Goal: Task Accomplishment & Management: Complete application form

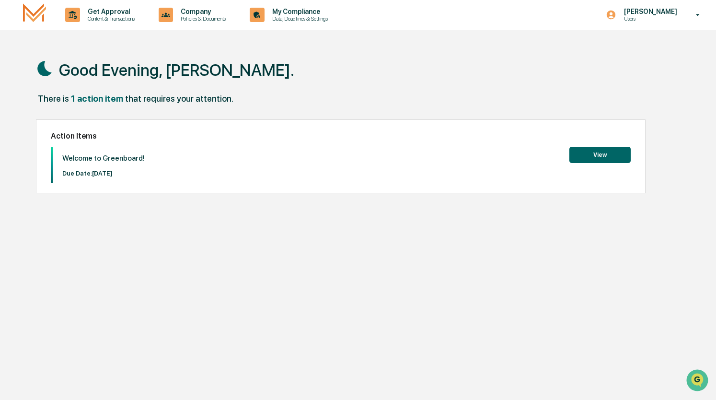
click at [593, 152] on button "View" at bounding box center [599, 155] width 61 height 16
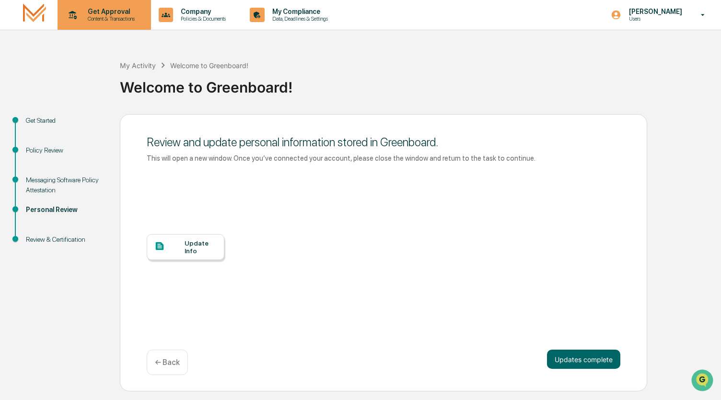
click at [104, 9] on p "Get Approval" at bounding box center [109, 12] width 59 height 8
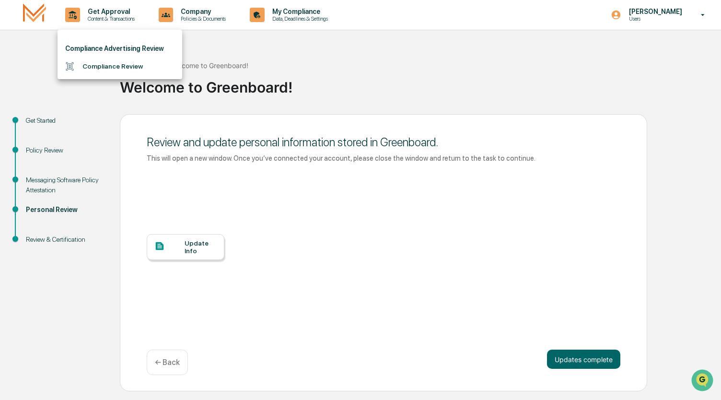
click at [106, 62] on li "Compliance Review" at bounding box center [120, 67] width 125 height 18
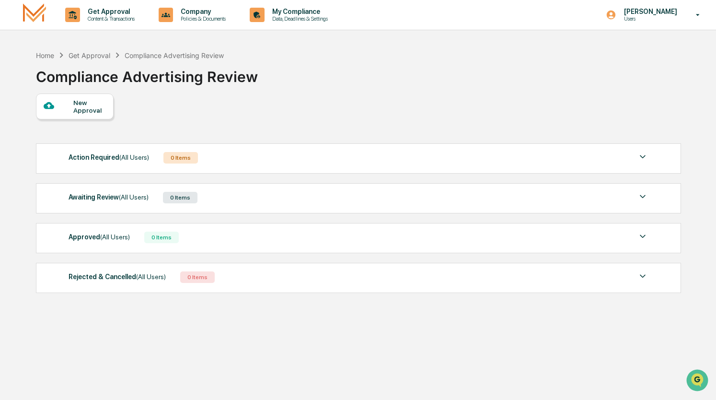
click at [87, 101] on div "New Approval" at bounding box center [89, 106] width 32 height 15
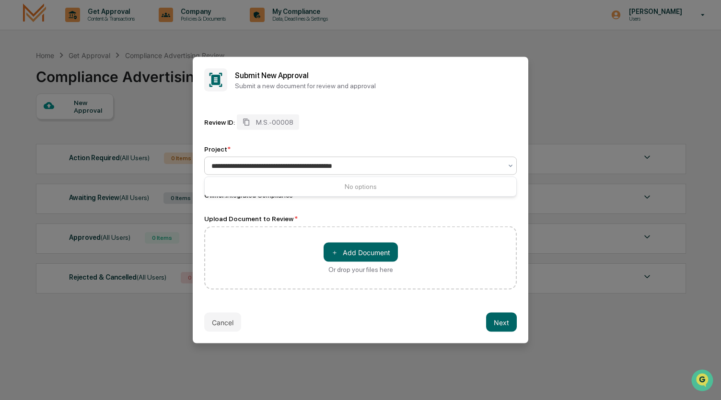
type input "**********"
click at [479, 239] on div "＋ Add Document Or drop your files here" at bounding box center [360, 257] width 313 height 63
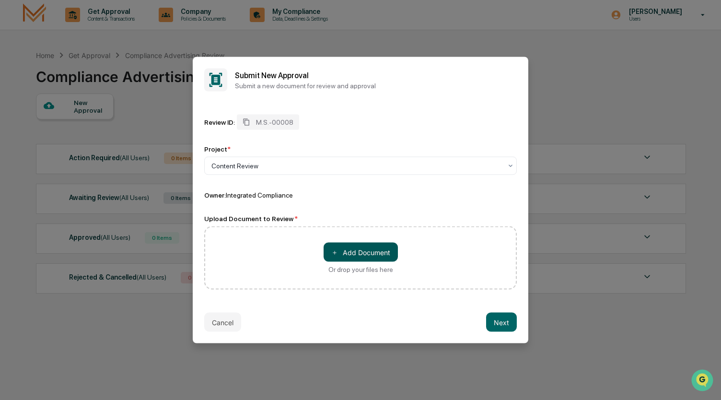
click at [361, 254] on button "＋ Add Document" at bounding box center [361, 252] width 74 height 19
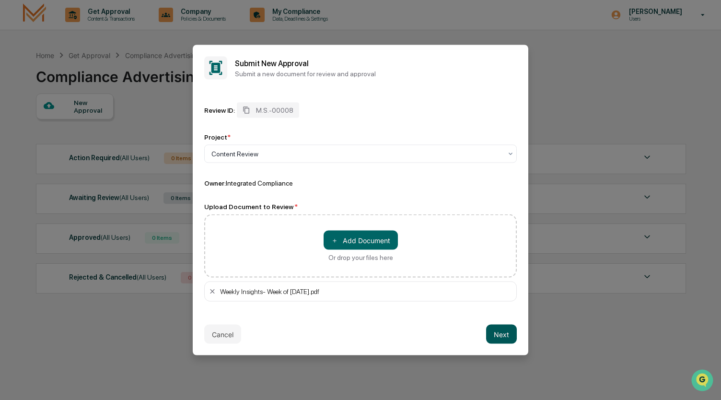
click at [498, 331] on button "Next" at bounding box center [501, 334] width 31 height 19
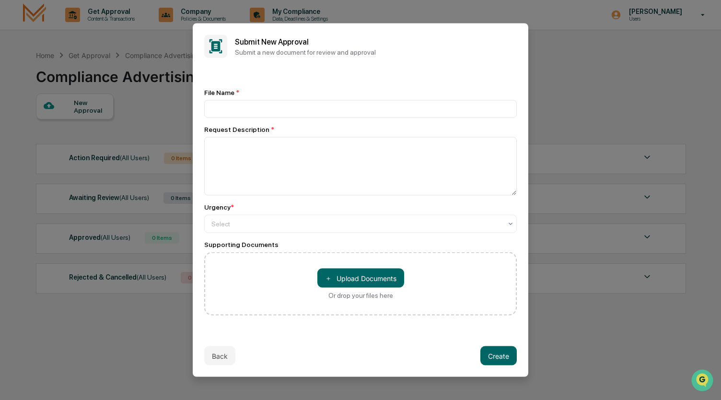
click at [306, 122] on div "File Name * Request Description * Urgency * Select Supporting Documents ＋ Uploa…" at bounding box center [360, 202] width 313 height 227
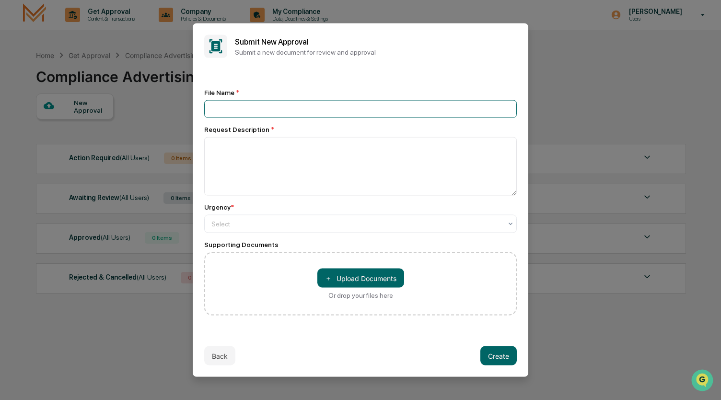
click at [286, 107] on input at bounding box center [360, 109] width 313 height 18
type input "**********"
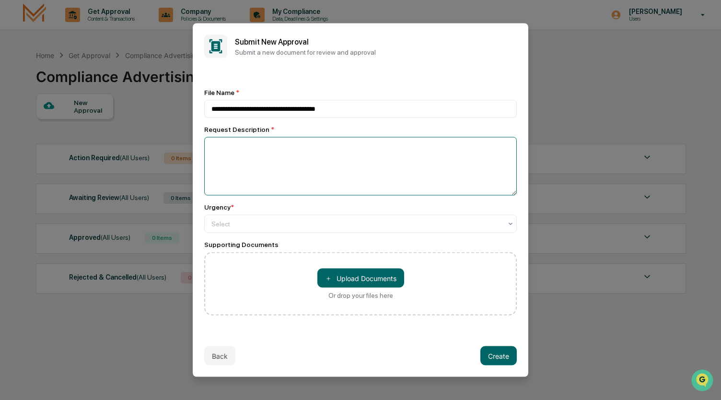
click at [258, 162] on textarea at bounding box center [360, 166] width 313 height 58
type textarea "*"
type textarea "**********"
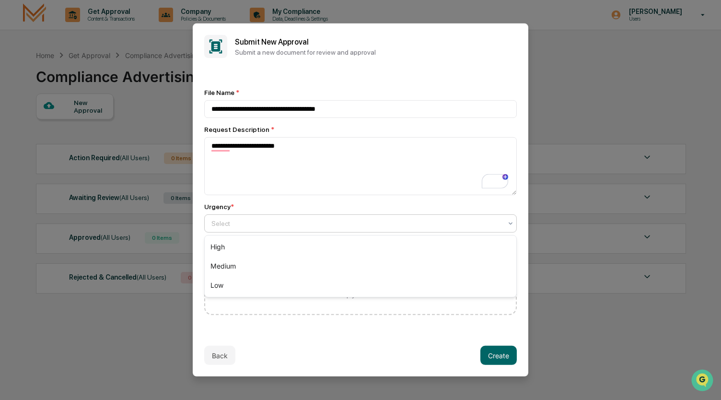
click at [234, 225] on div at bounding box center [356, 224] width 290 height 10
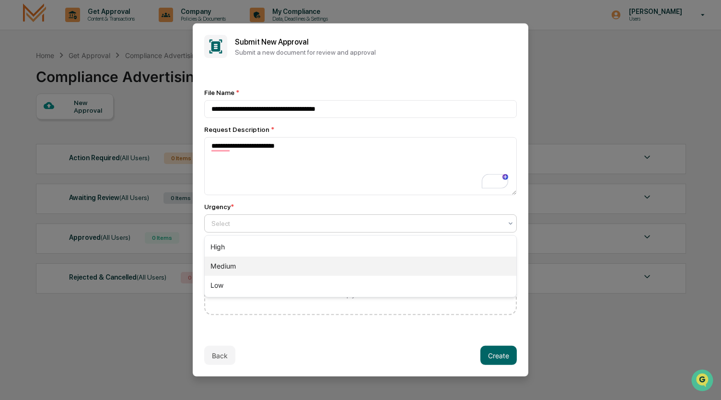
click at [229, 263] on div "Medium" at bounding box center [361, 265] width 312 height 19
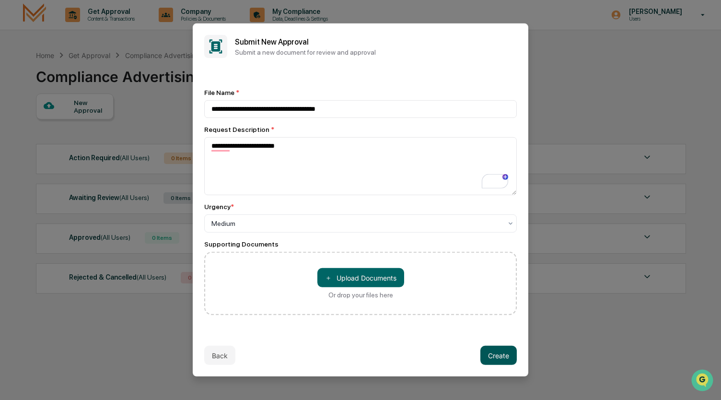
click at [498, 355] on button "Create" at bounding box center [498, 355] width 36 height 19
click at [495, 353] on button "Create" at bounding box center [498, 355] width 36 height 19
click at [217, 354] on button "Back" at bounding box center [219, 355] width 31 height 19
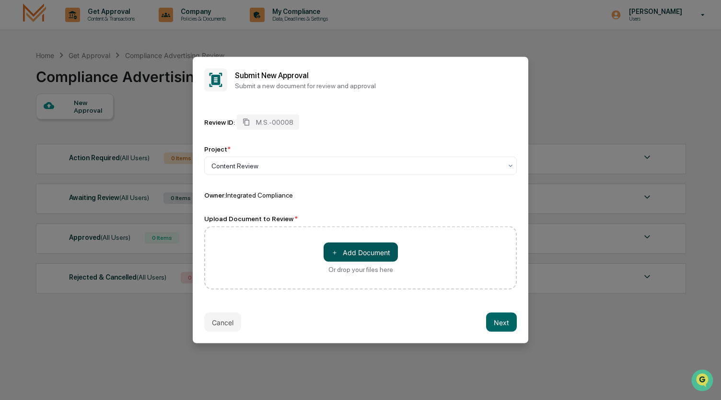
click at [341, 250] on button "＋ Add Document" at bounding box center [361, 252] width 74 height 19
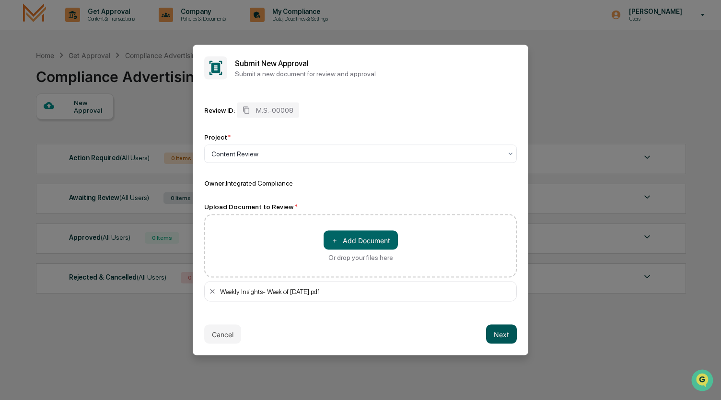
click at [505, 334] on button "Next" at bounding box center [501, 334] width 31 height 19
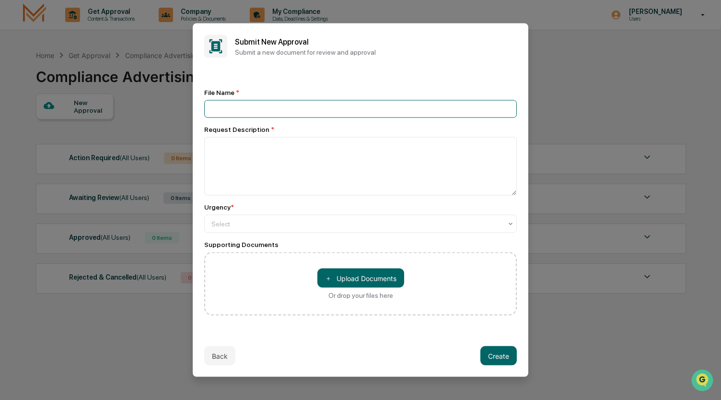
click at [246, 105] on input at bounding box center [360, 109] width 313 height 18
type input "**********"
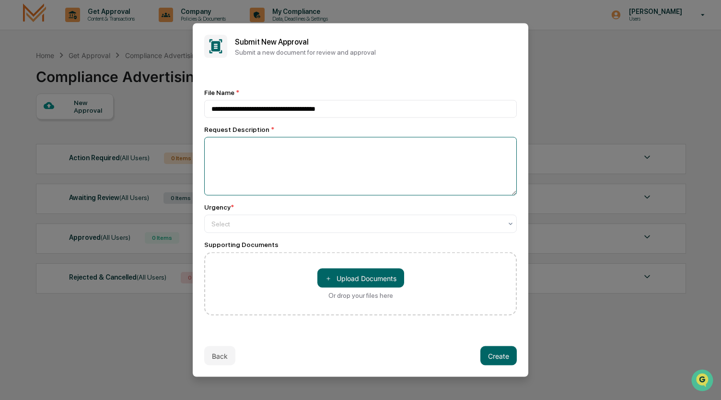
click at [262, 158] on textarea at bounding box center [360, 166] width 313 height 58
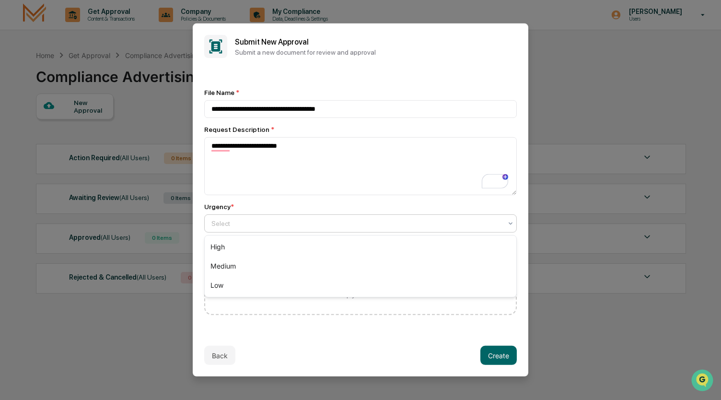
click at [307, 221] on div at bounding box center [356, 224] width 290 height 10
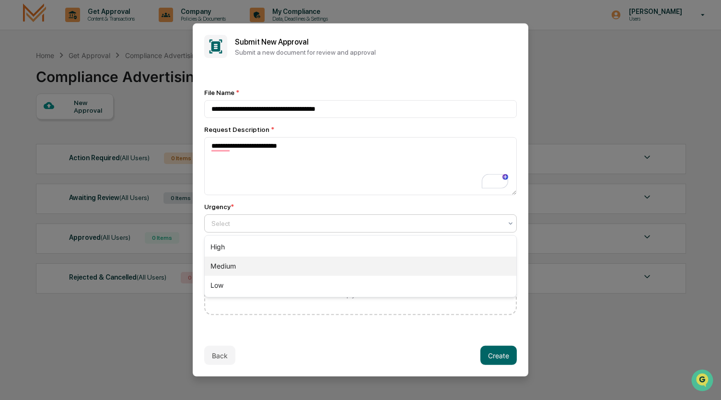
click at [281, 262] on div "Medium" at bounding box center [361, 265] width 312 height 19
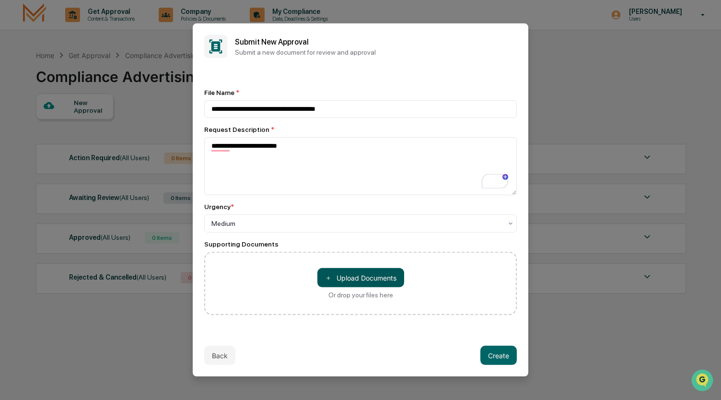
click at [349, 286] on button "＋ Upload Documents" at bounding box center [360, 277] width 87 height 19
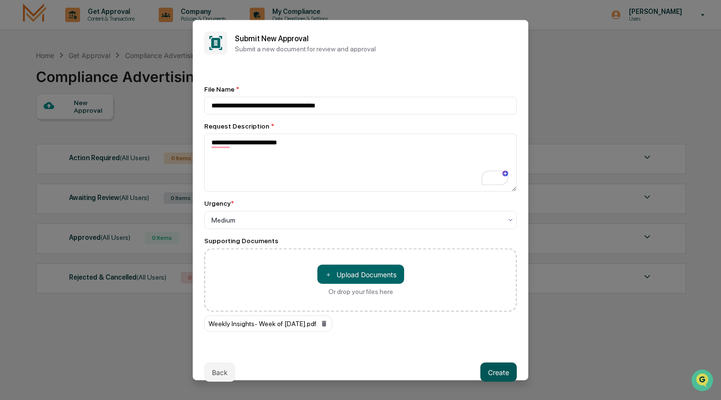
click at [502, 371] on button "Create" at bounding box center [498, 371] width 36 height 19
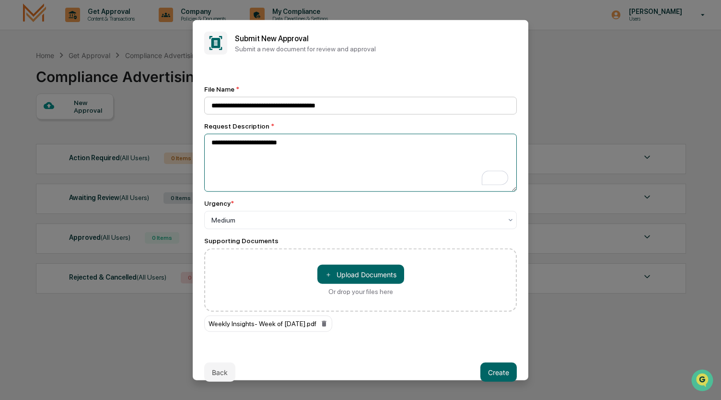
type textarea "**********"
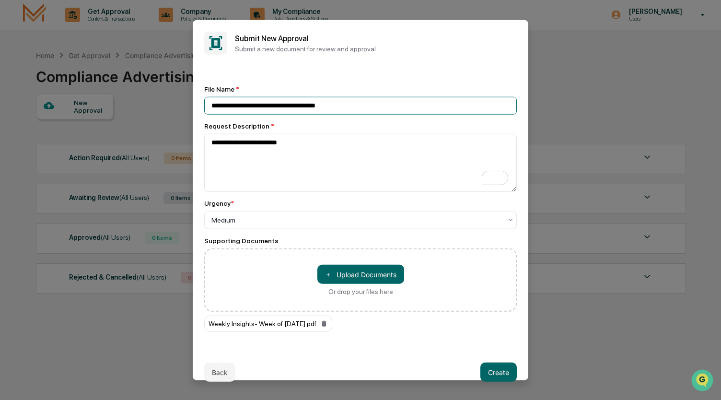
click at [357, 104] on input "**********" at bounding box center [360, 106] width 313 height 18
type input "**********"
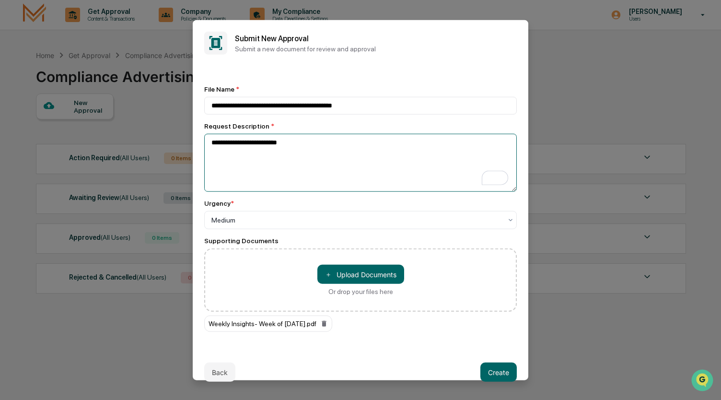
click at [305, 151] on textarea "**********" at bounding box center [360, 163] width 313 height 58
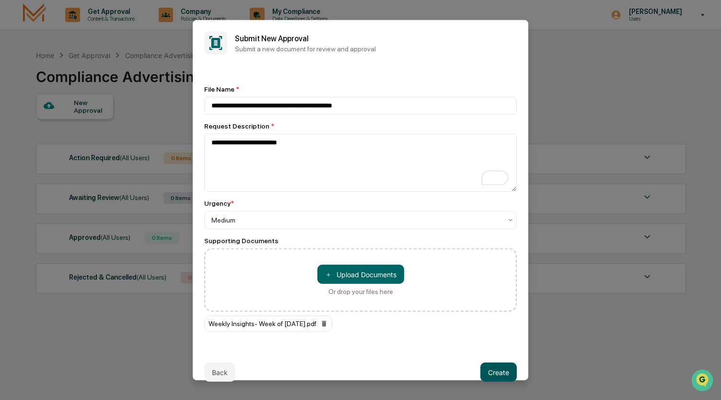
click at [493, 374] on button "Create" at bounding box center [498, 371] width 36 height 19
click at [333, 49] on p "Submit a new document for review and approval" at bounding box center [376, 49] width 282 height 8
click at [497, 370] on button "Create" at bounding box center [498, 371] width 36 height 19
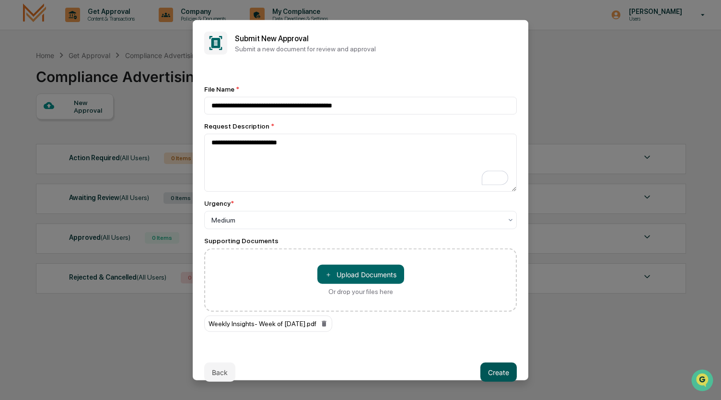
click at [497, 370] on button "Create" at bounding box center [498, 371] width 36 height 19
click at [389, 91] on div "File Name *" at bounding box center [360, 89] width 313 height 8
click at [214, 370] on button "Back" at bounding box center [219, 371] width 31 height 19
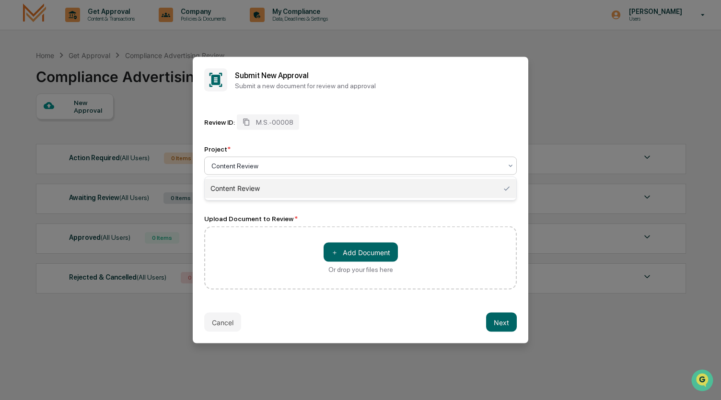
click at [454, 166] on div at bounding box center [356, 166] width 290 height 10
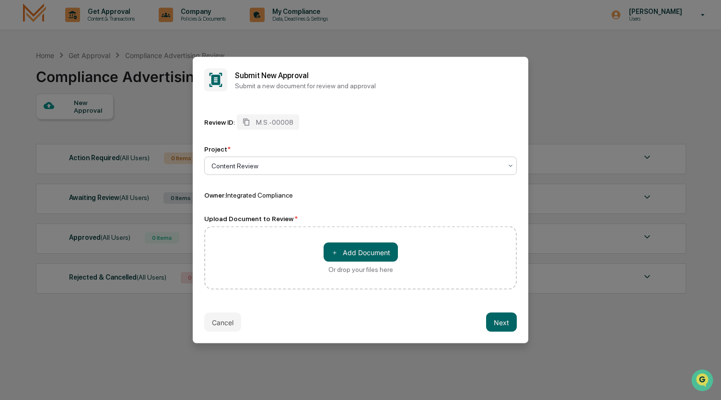
click at [454, 166] on div at bounding box center [356, 166] width 290 height 10
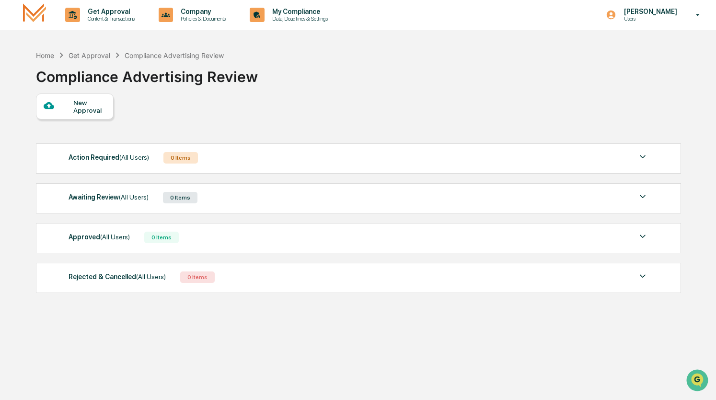
click at [64, 111] on div at bounding box center [59, 106] width 30 height 12
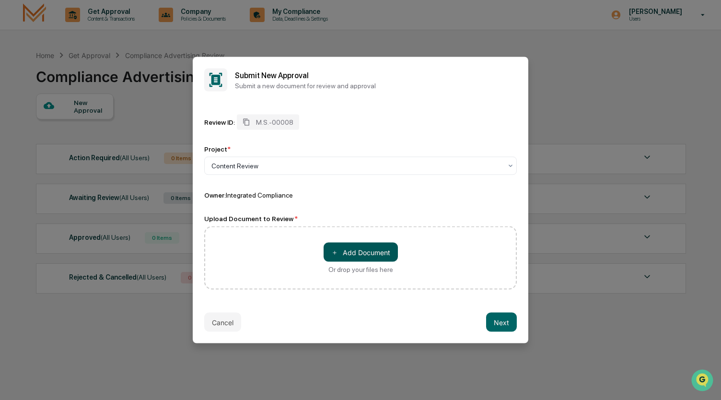
click at [341, 246] on button "＋ Add Document" at bounding box center [361, 252] width 74 height 19
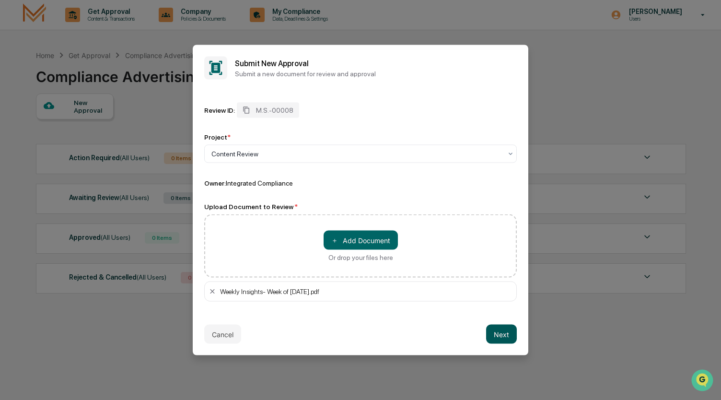
click at [504, 335] on button "Next" at bounding box center [501, 334] width 31 height 19
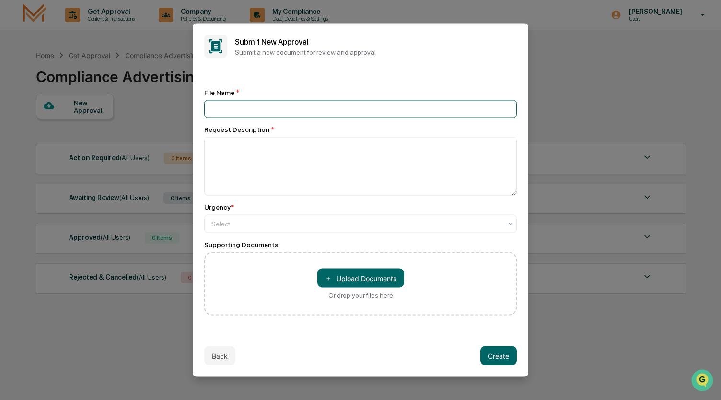
click at [269, 110] on input at bounding box center [360, 109] width 313 height 18
type input "**********"
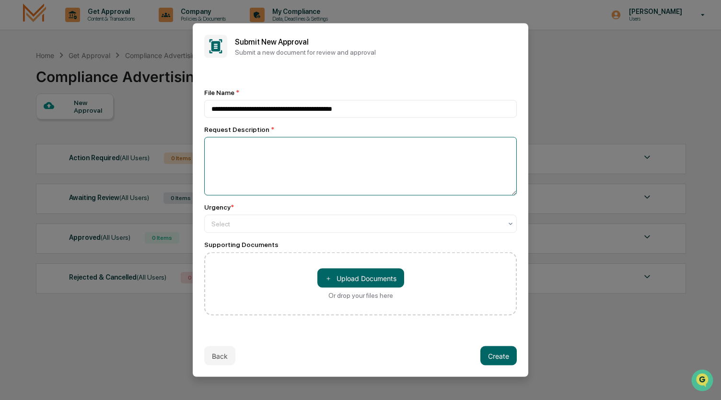
click at [272, 167] on textarea at bounding box center [360, 166] width 313 height 58
type textarea "**********"
click at [248, 229] on div "Select" at bounding box center [357, 223] width 300 height 13
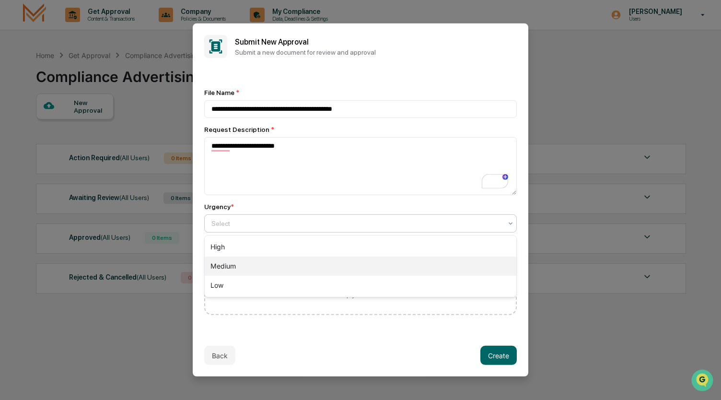
click at [239, 262] on div "Medium" at bounding box center [361, 265] width 312 height 19
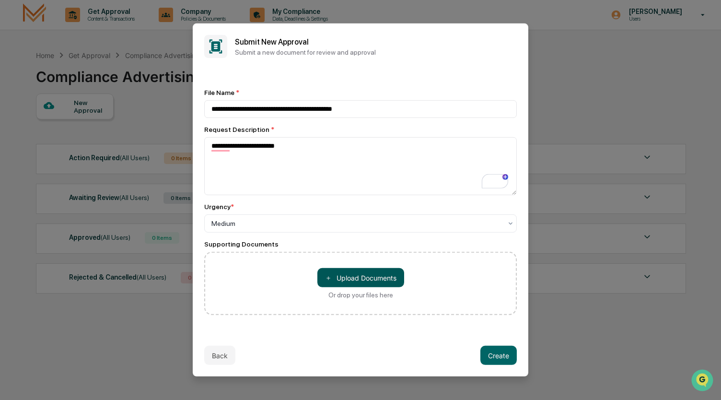
click at [377, 281] on button "＋ Upload Documents" at bounding box center [360, 277] width 87 height 19
click at [514, 357] on button "Create" at bounding box center [498, 355] width 36 height 19
click at [501, 355] on button "Create" at bounding box center [498, 355] width 36 height 19
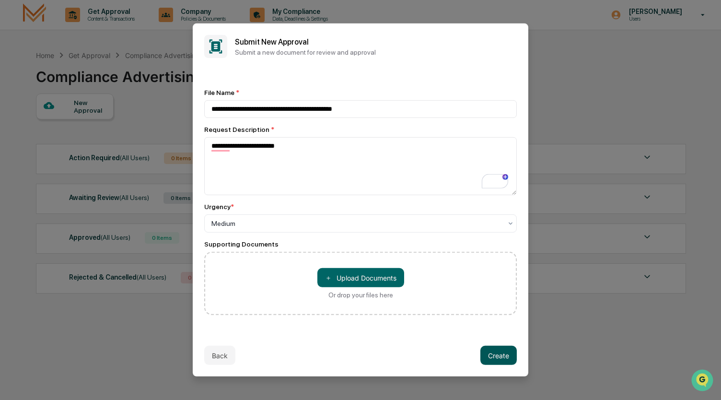
click at [501, 355] on button "Create" at bounding box center [498, 355] width 36 height 19
click at [354, 275] on button "＋ Upload Documents" at bounding box center [360, 277] width 87 height 19
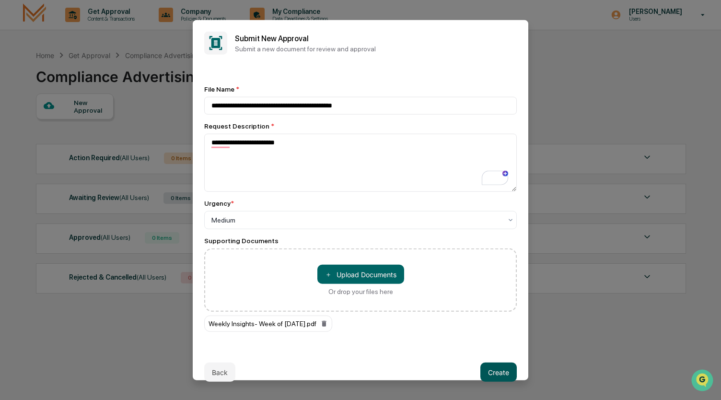
click at [491, 370] on button "Create" at bounding box center [498, 371] width 36 height 19
